Goal: Navigation & Orientation: Find specific page/section

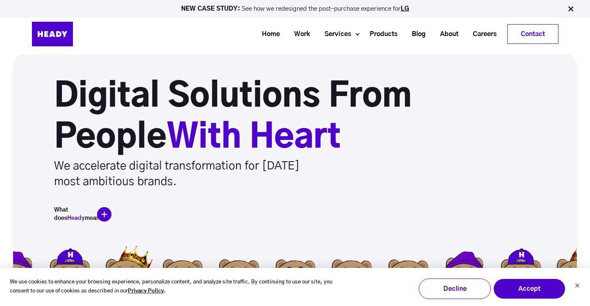
click at [378, 53] on div "NEW CASE STUDY: See how we redesigned the post-purchase experience for LG Home …" at bounding box center [295, 27] width 590 height 55
click at [479, 38] on link "Careers" at bounding box center [482, 34] width 38 height 15
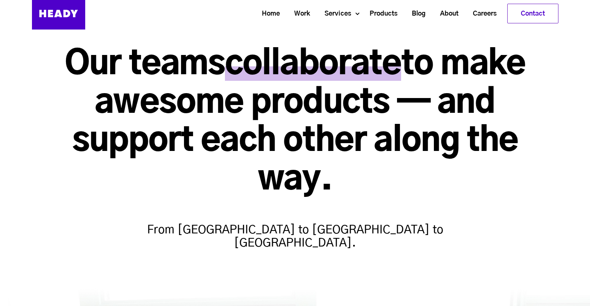
scroll to position [48, 0]
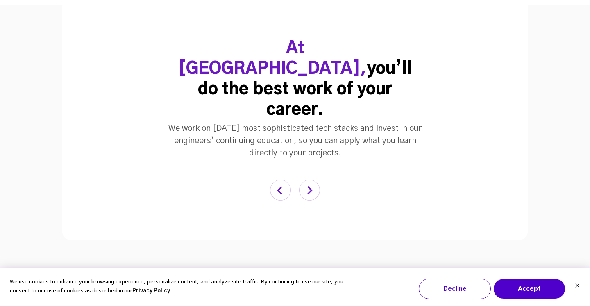
scroll to position [1664, 0]
click at [316, 179] on img "button" at bounding box center [309, 189] width 21 height 21
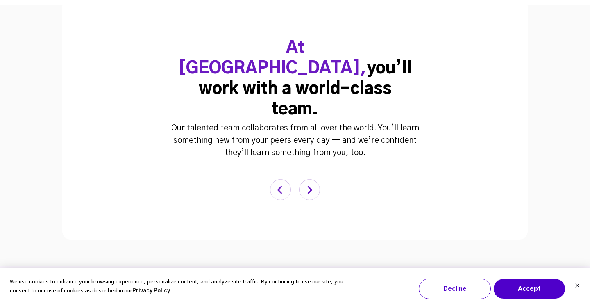
click at [316, 179] on img "button" at bounding box center [309, 189] width 21 height 21
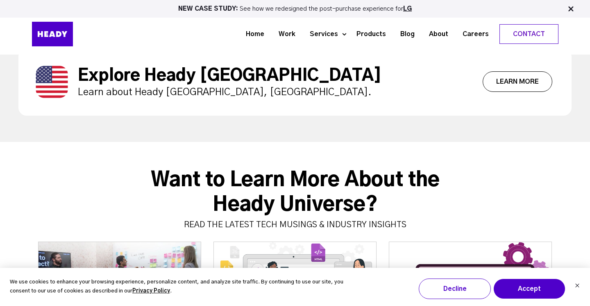
scroll to position [3127, 0]
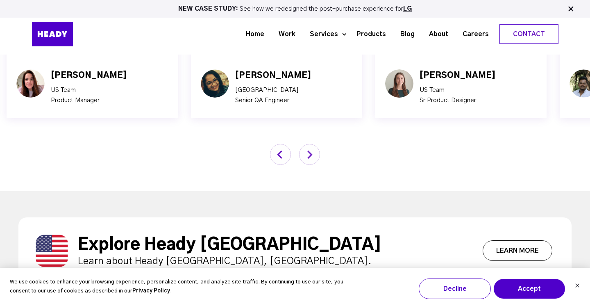
click at [517, 240] on link "Learn More" at bounding box center [518, 250] width 70 height 20
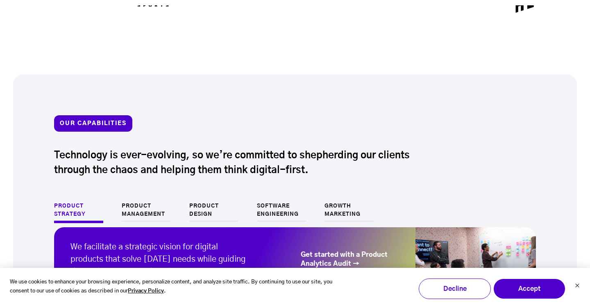
scroll to position [728, 0]
